Goal: Task Accomplishment & Management: Use online tool/utility

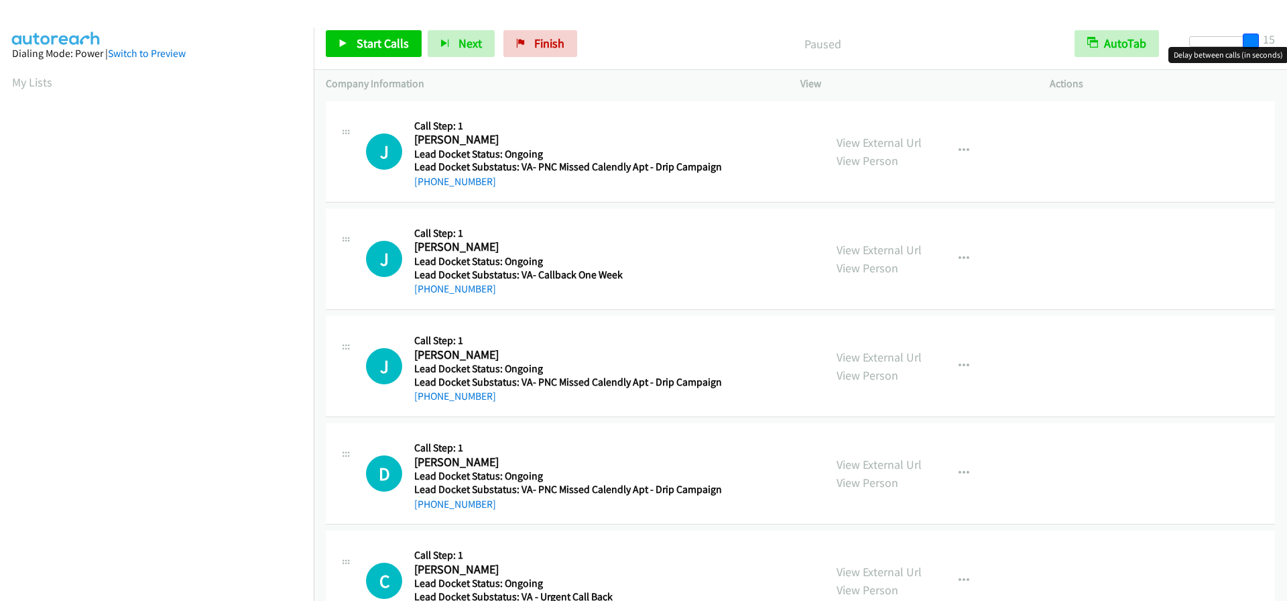
drag, startPoint x: 1196, startPoint y: 38, endPoint x: 1289, endPoint y: 34, distance: 93.3
click at [1287, 34] on html "Start Calls Pause Next Finish Paused AutoTab AutoTab 15 Company Information Inf…" at bounding box center [643, 32] width 1287 height 64
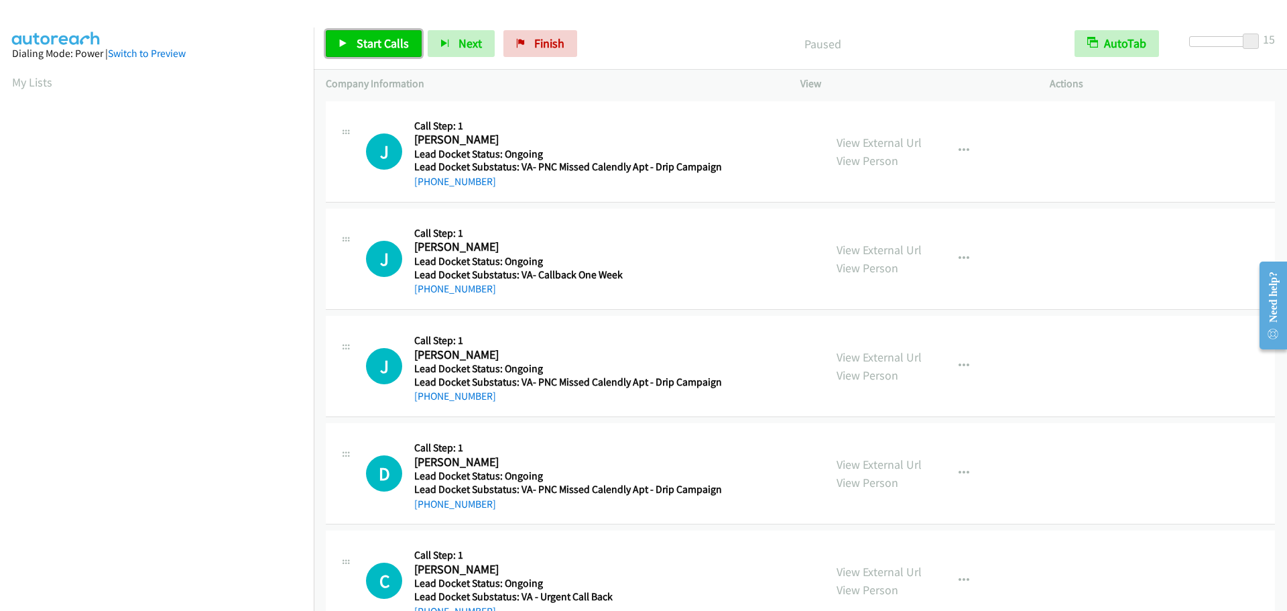
click at [397, 42] on span "Start Calls" at bounding box center [383, 43] width 52 height 15
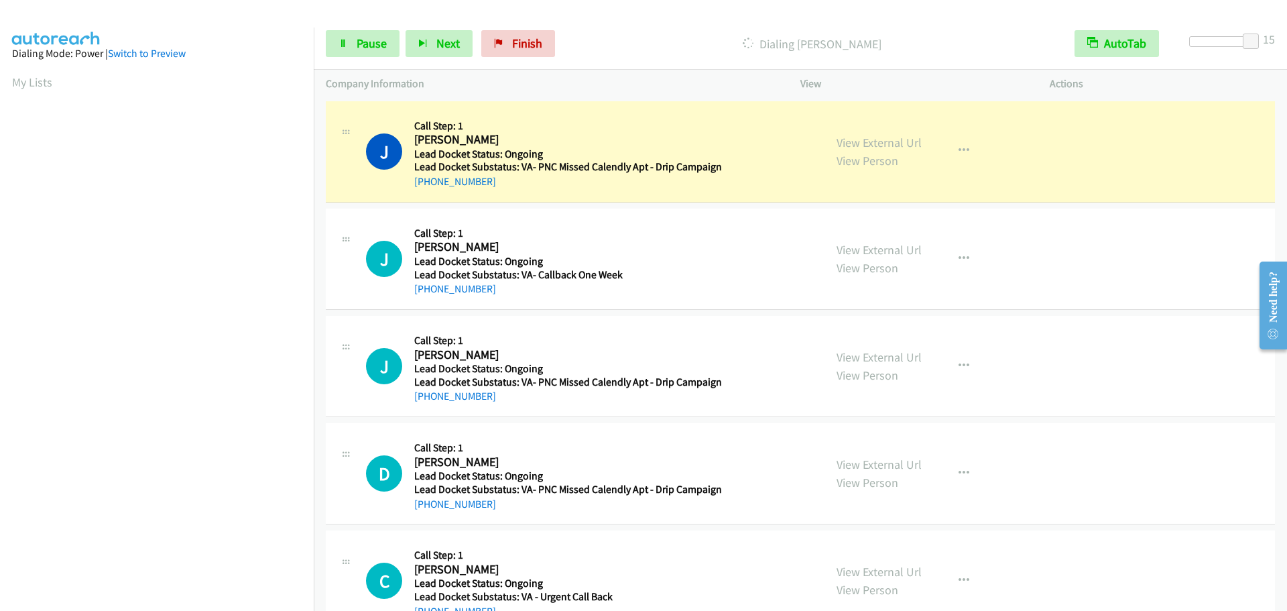
scroll to position [141, 0]
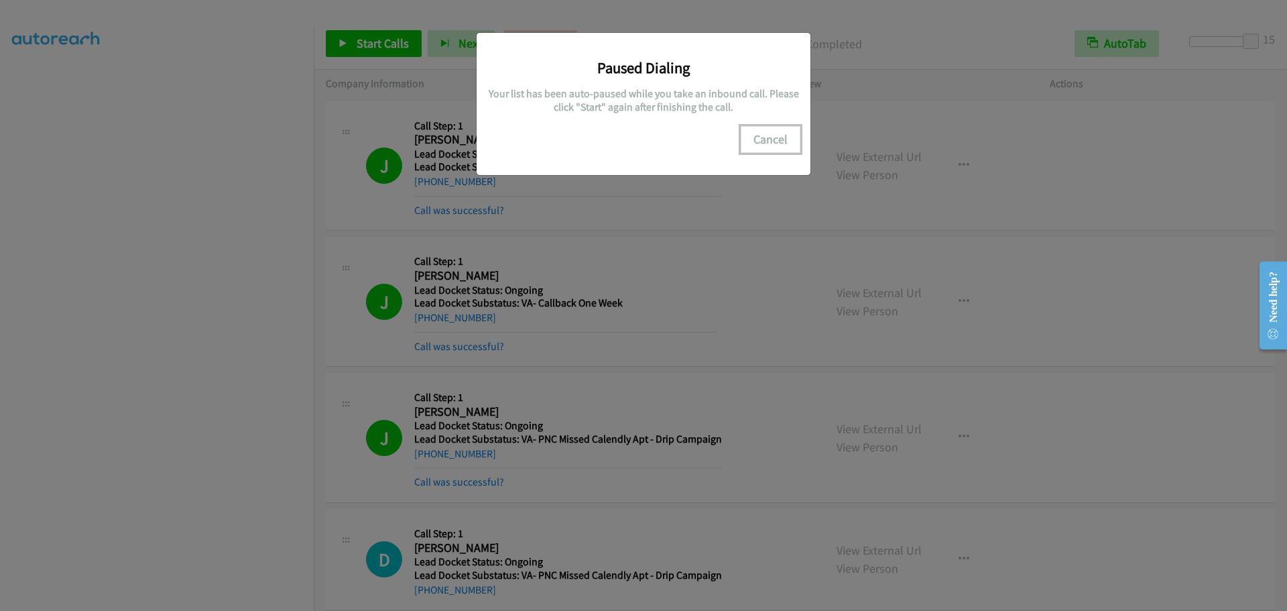
click at [764, 141] on button "Cancel" at bounding box center [771, 139] width 60 height 27
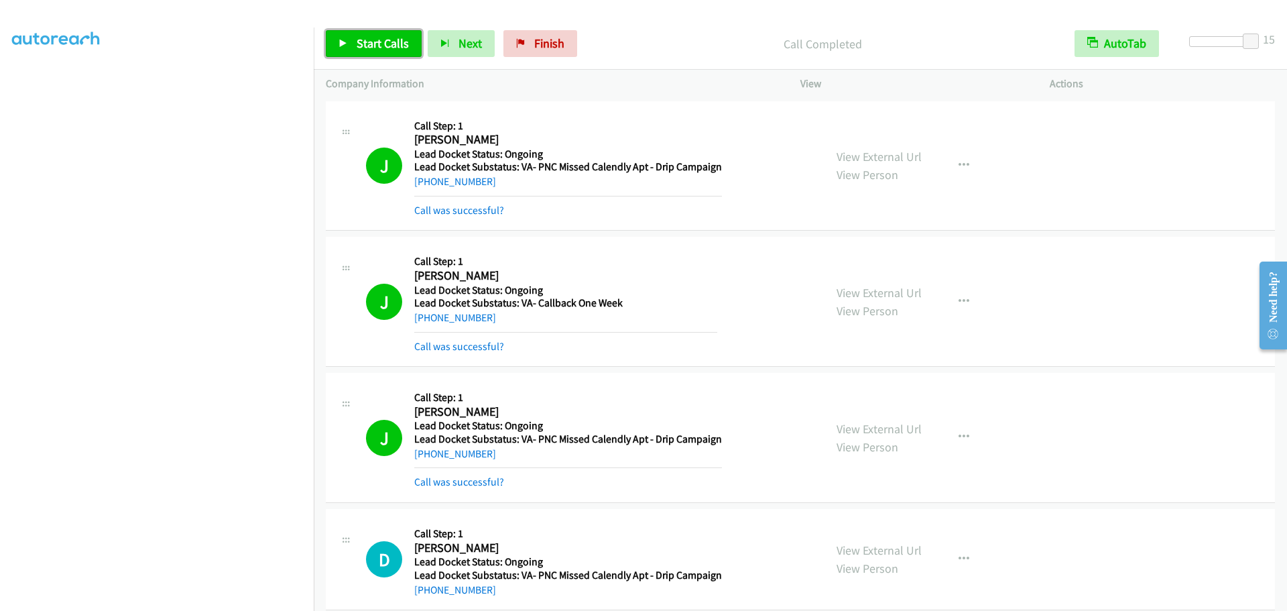
click at [376, 40] on span "Start Calls" at bounding box center [383, 43] width 52 height 15
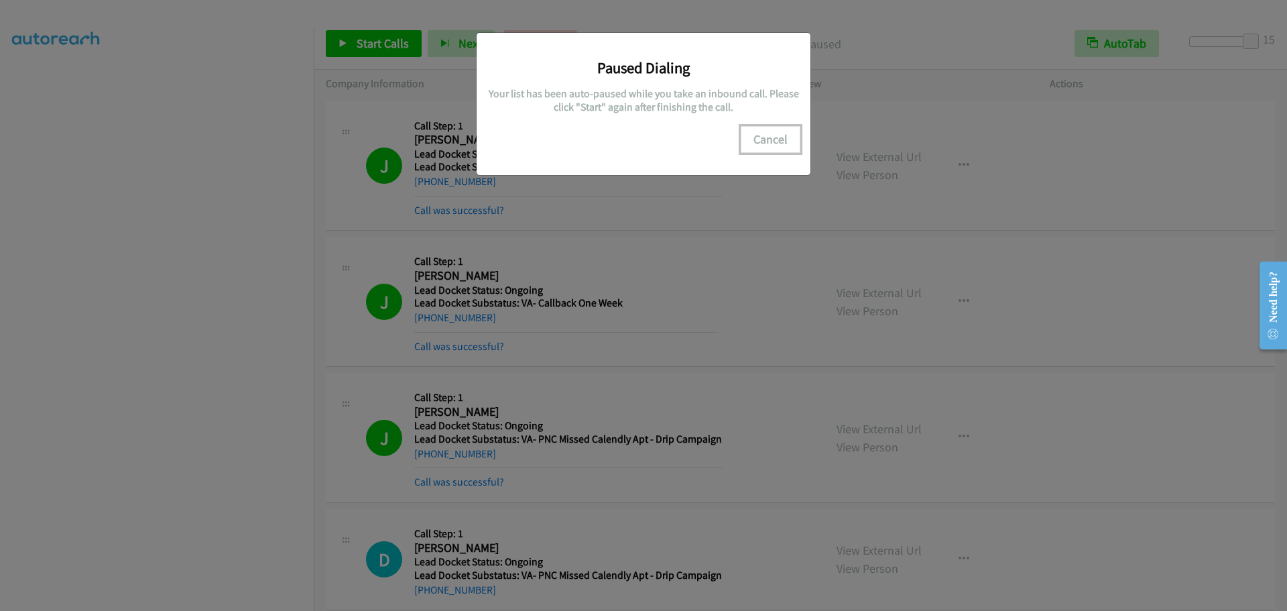
click at [768, 135] on button "Cancel" at bounding box center [771, 139] width 60 height 27
drag, startPoint x: 757, startPoint y: 150, endPoint x: 760, endPoint y: 163, distance: 13.2
click at [759, 158] on div "Paused Dialing Your list has been auto-paused while you take an inbound call. P…" at bounding box center [644, 104] width 334 height 142
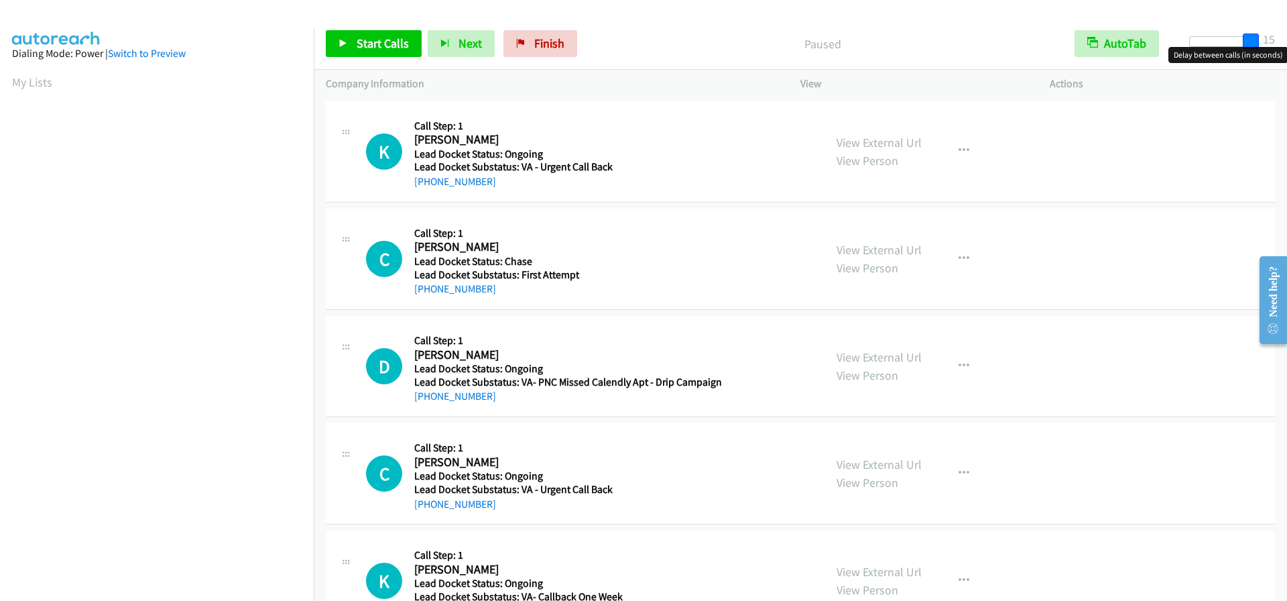
drag, startPoint x: 1193, startPoint y: 41, endPoint x: 1295, endPoint y: 41, distance: 101.9
click at [1287, 41] on html "Start Calls Pause Next Finish Paused AutoTab AutoTab 15 Company Information Inf…" at bounding box center [643, 32] width 1287 height 64
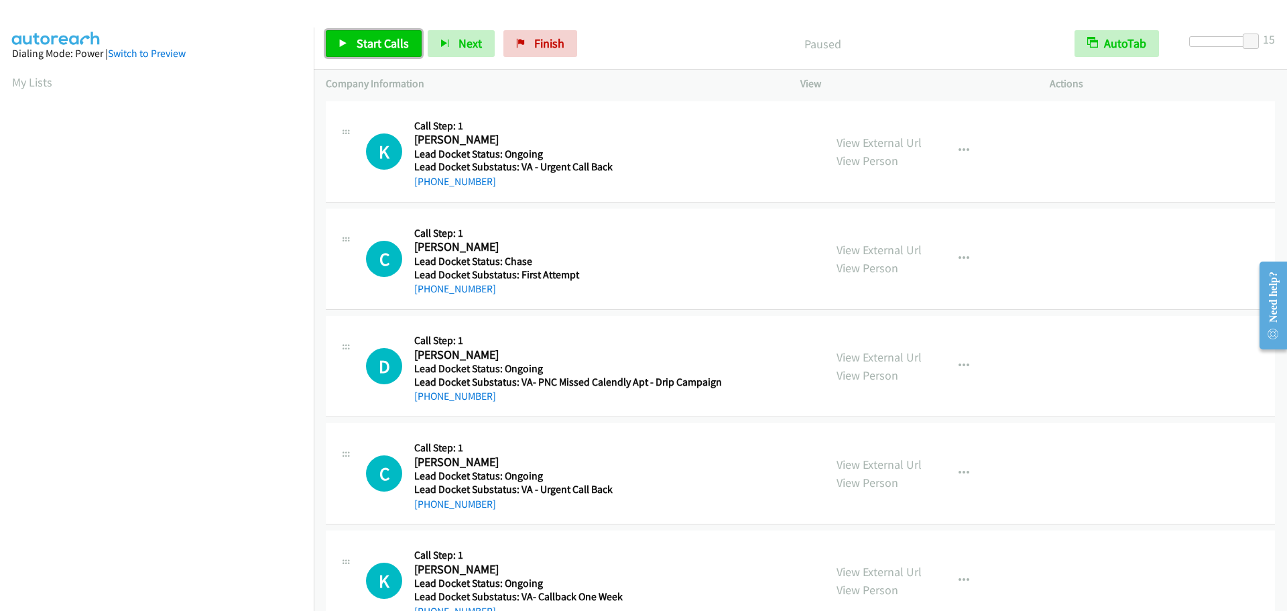
click at [391, 44] on span "Start Calls" at bounding box center [383, 43] width 52 height 15
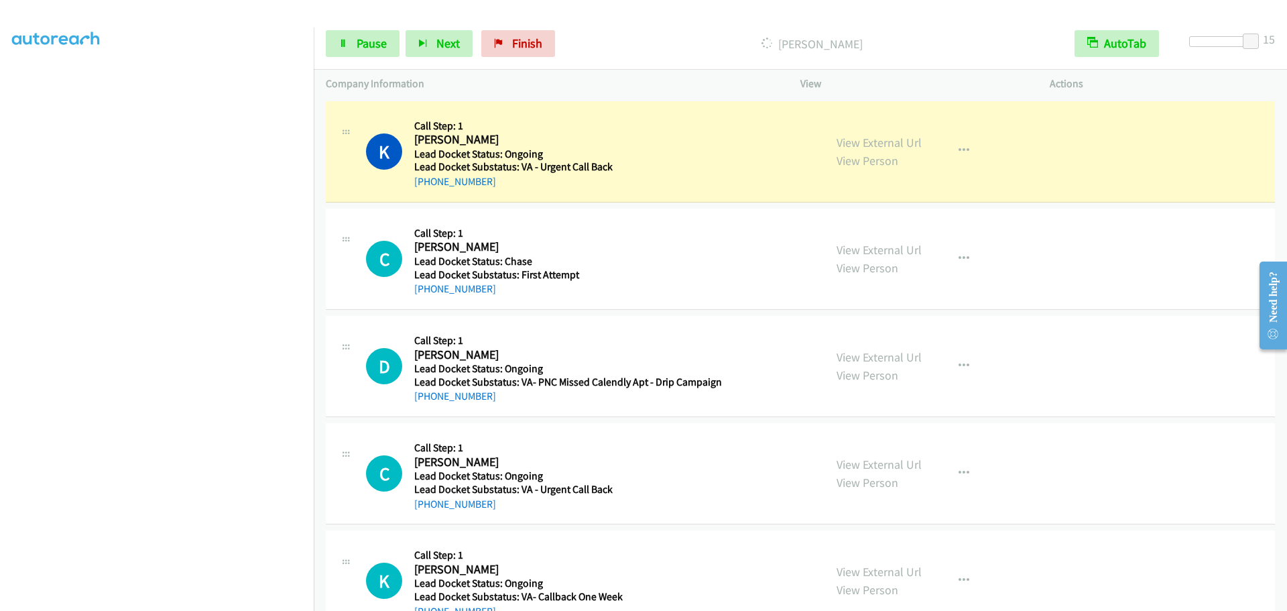
scroll to position [141, 0]
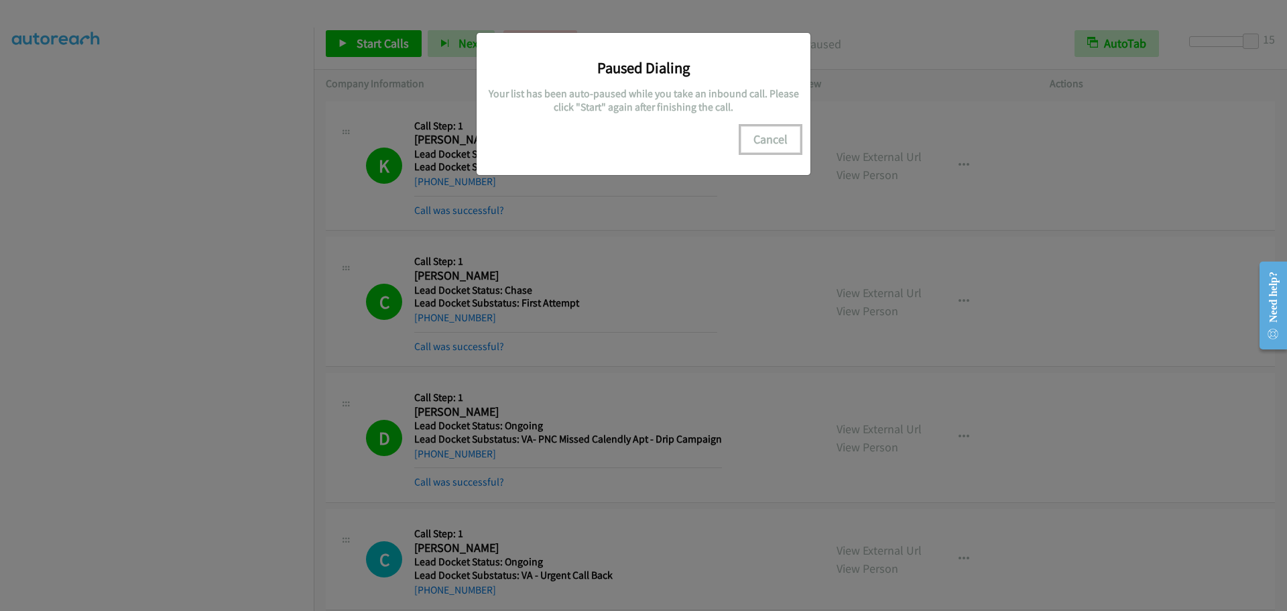
click at [760, 136] on button "Cancel" at bounding box center [771, 139] width 60 height 27
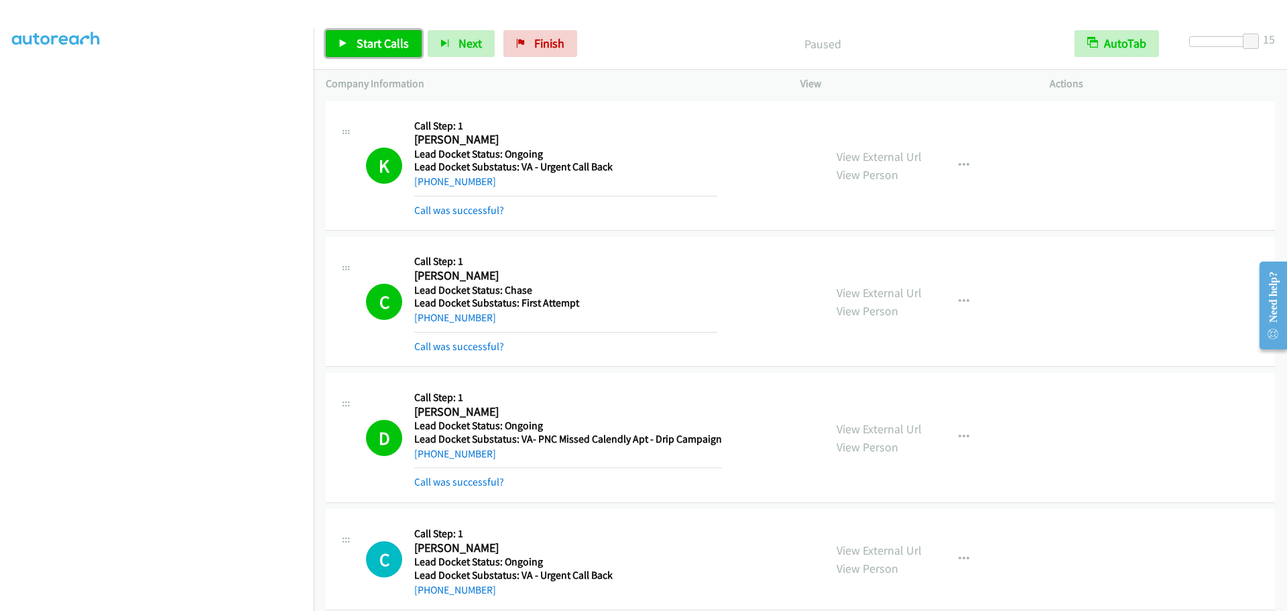
click at [388, 52] on link "Start Calls" at bounding box center [374, 43] width 96 height 27
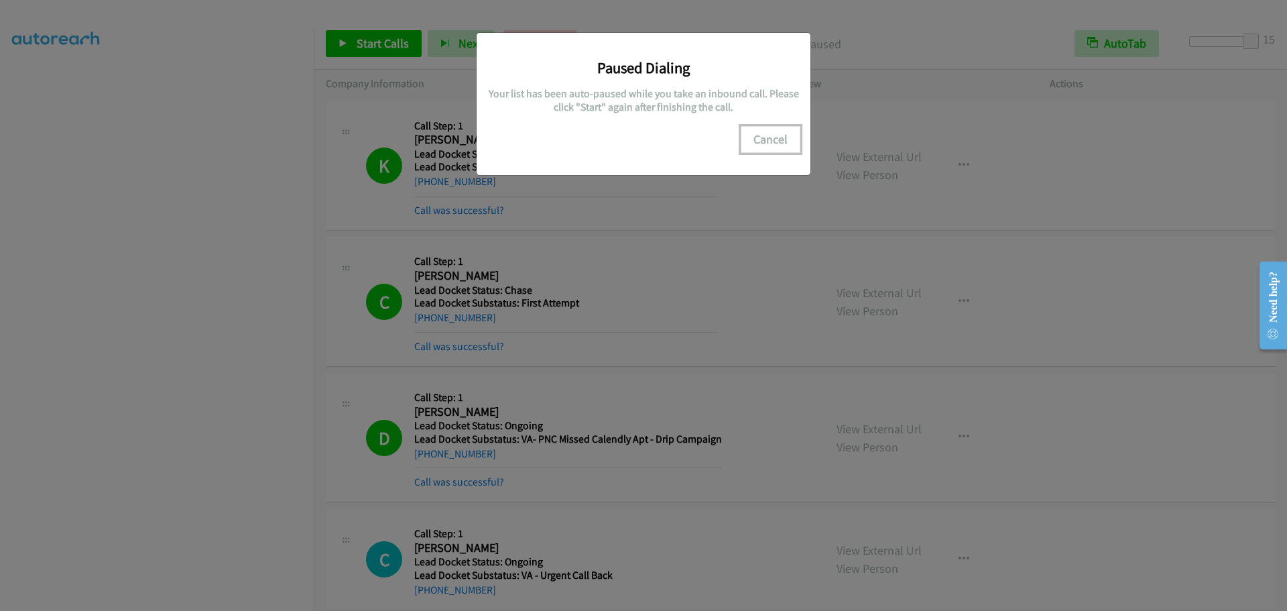
click at [759, 137] on button "Cancel" at bounding box center [771, 139] width 60 height 27
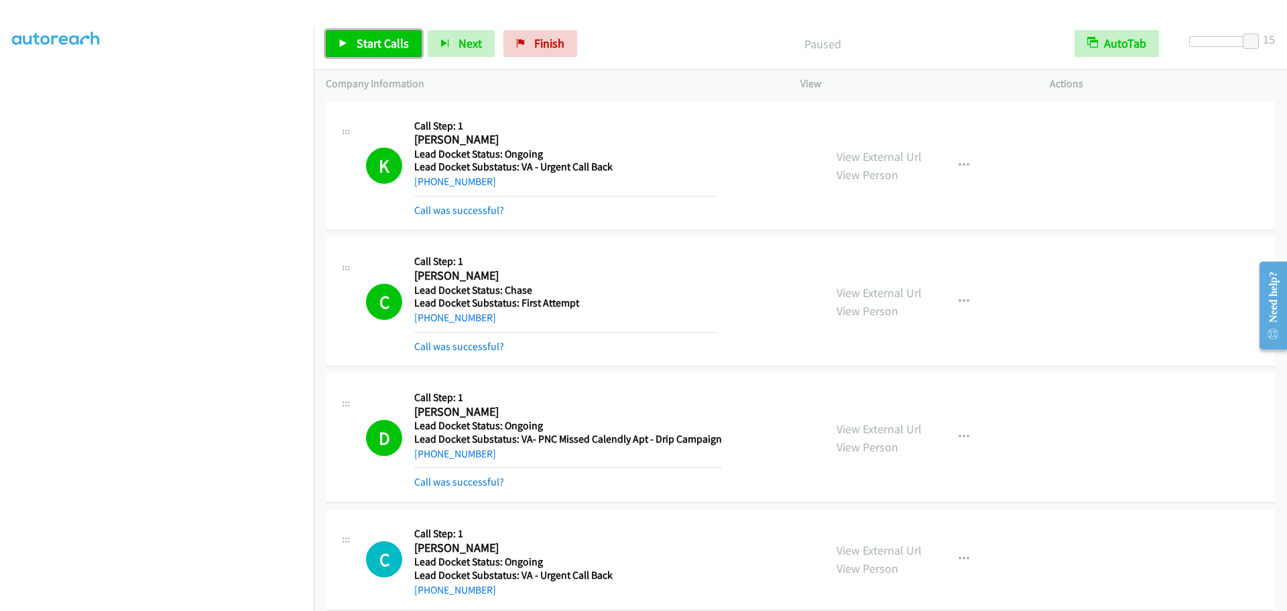
click at [389, 48] on span "Start Calls" at bounding box center [383, 43] width 52 height 15
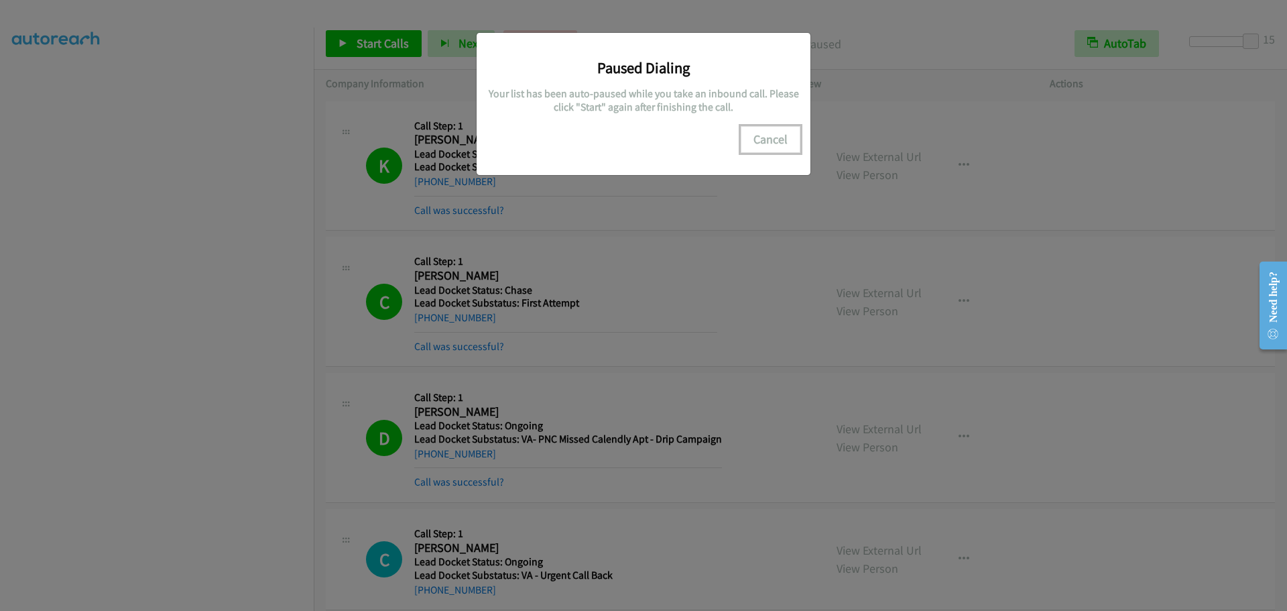
click at [770, 138] on button "Cancel" at bounding box center [771, 139] width 60 height 27
click at [771, 135] on button "Cancel" at bounding box center [771, 139] width 60 height 27
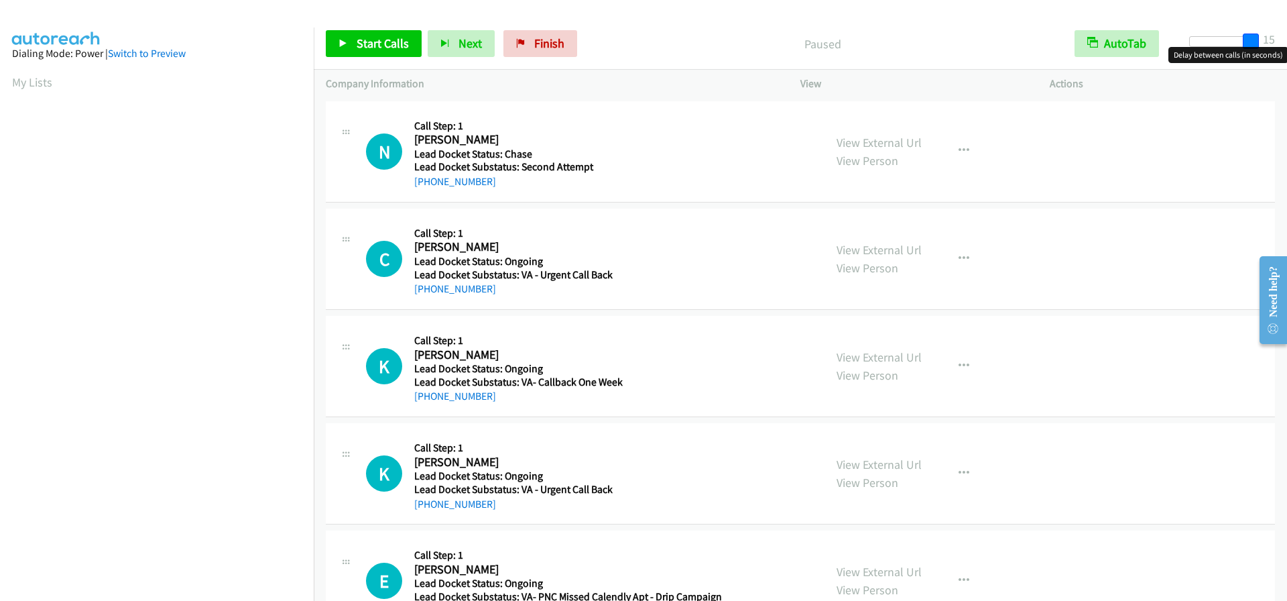
drag, startPoint x: 1198, startPoint y: 36, endPoint x: 1296, endPoint y: 36, distance: 97.9
click at [1287, 36] on html "Start Calls Pause Next Finish Paused AutoTab AutoTab 15 Company Information Inf…" at bounding box center [643, 32] width 1287 height 64
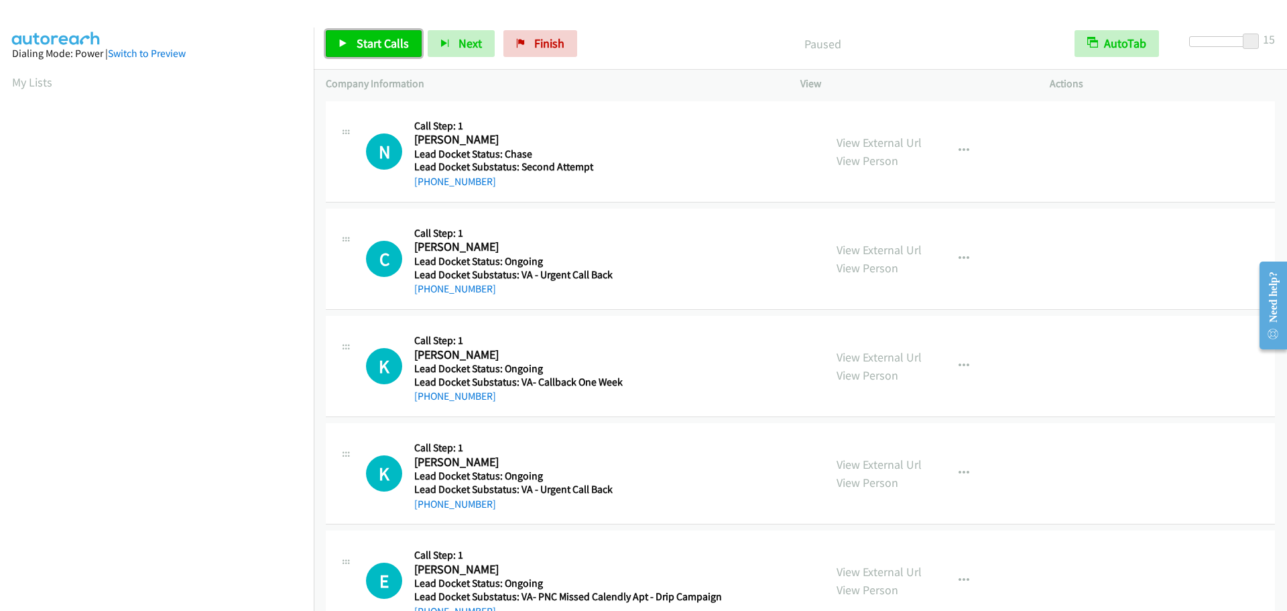
click at [388, 39] on span "Start Calls" at bounding box center [383, 43] width 52 height 15
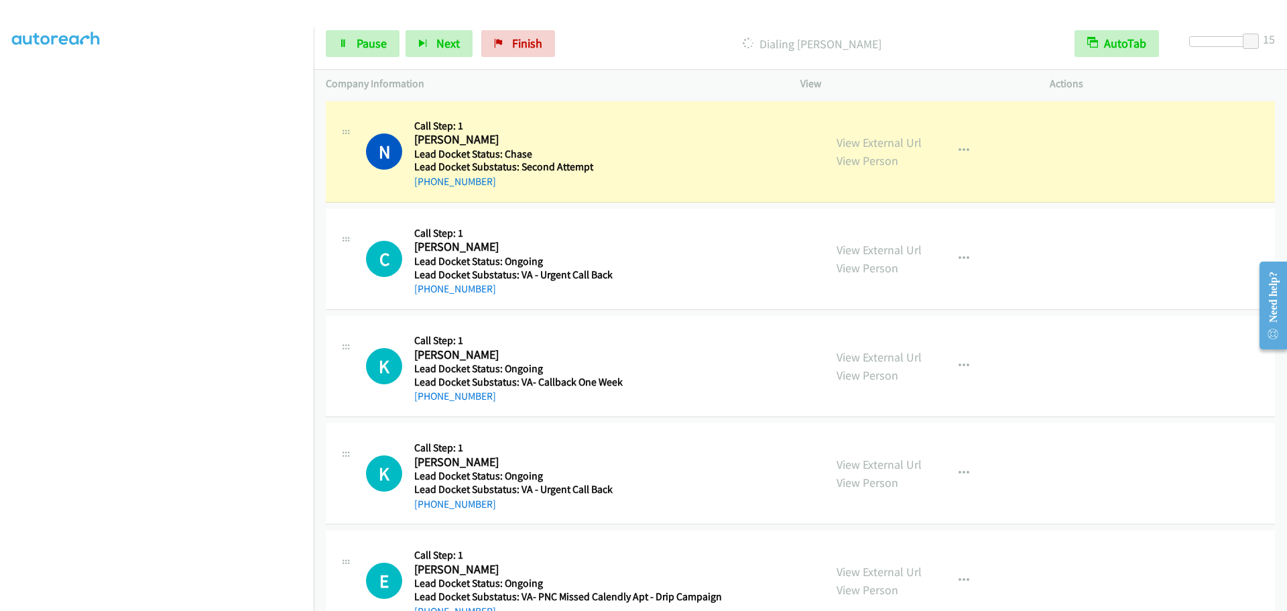
scroll to position [141, 0]
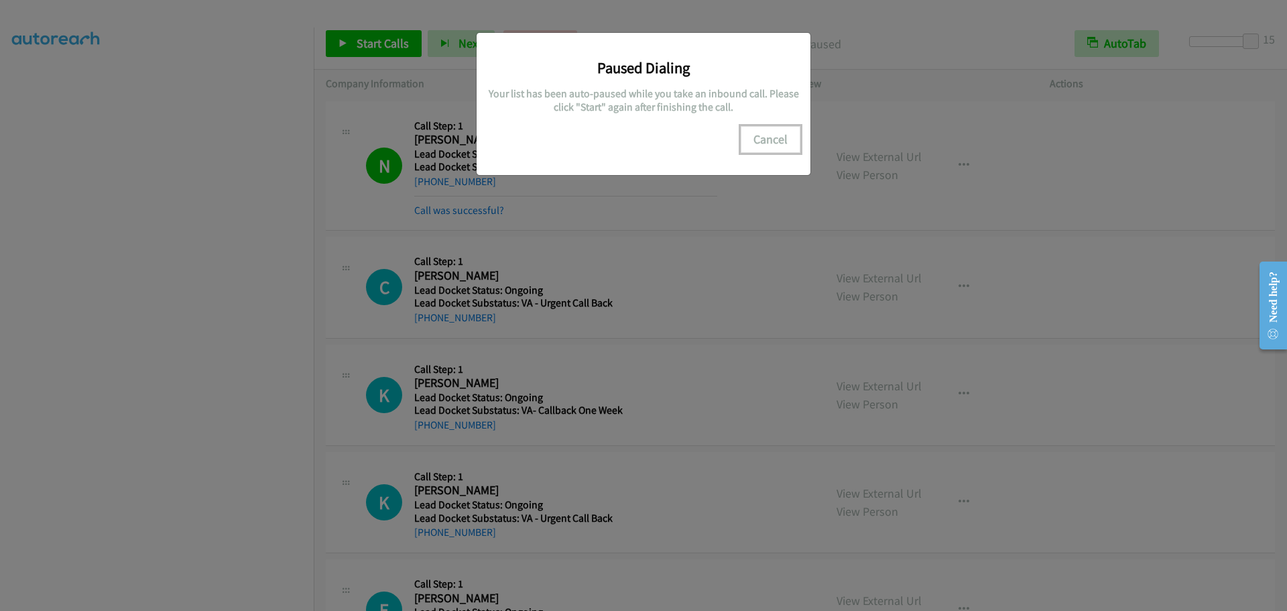
click at [769, 139] on button "Cancel" at bounding box center [771, 139] width 60 height 27
click at [759, 139] on button "Cancel" at bounding box center [771, 139] width 60 height 27
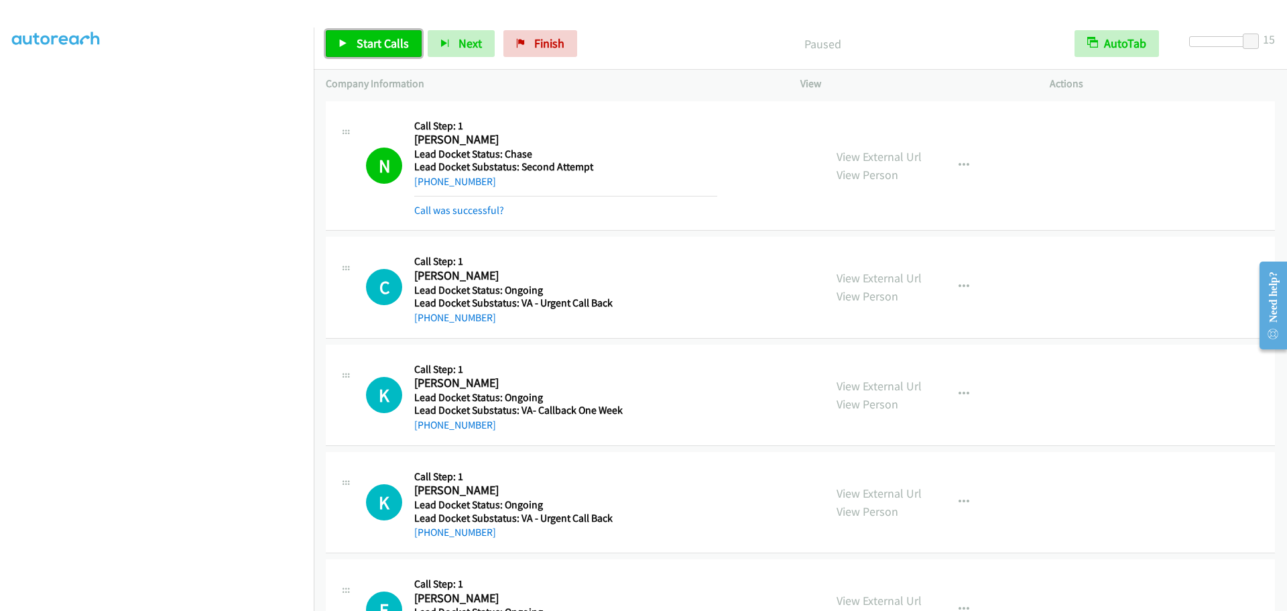
click at [371, 48] on span "Start Calls" at bounding box center [383, 43] width 52 height 15
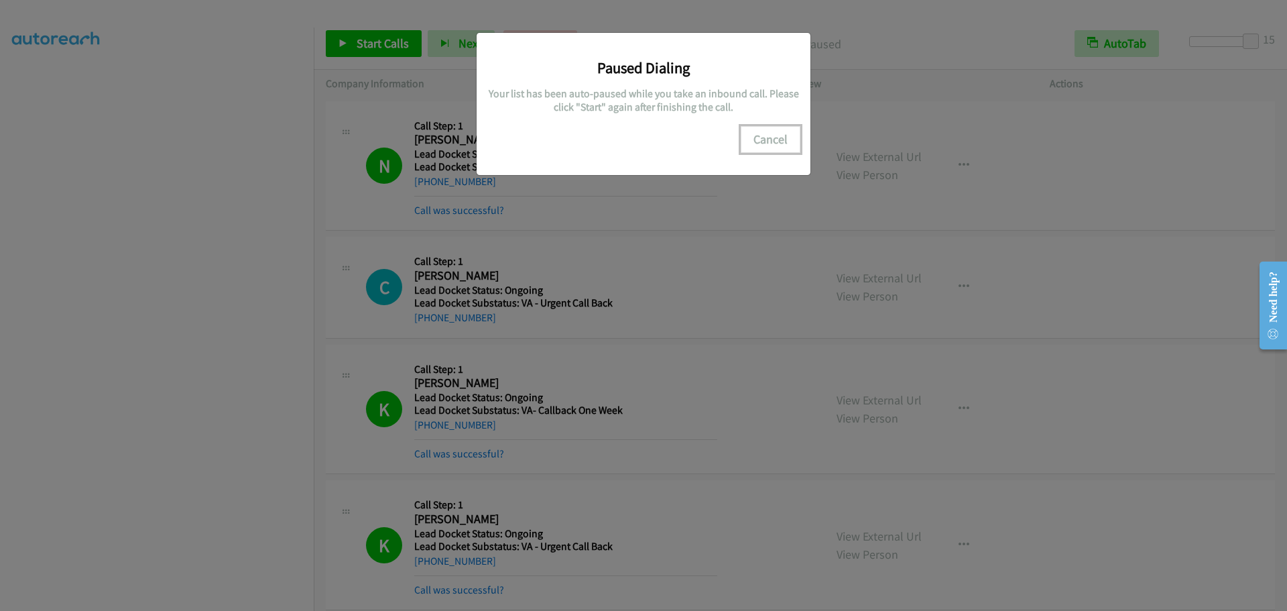
click at [788, 139] on button "Cancel" at bounding box center [771, 139] width 60 height 27
